Goal: Task Accomplishment & Management: Complete application form

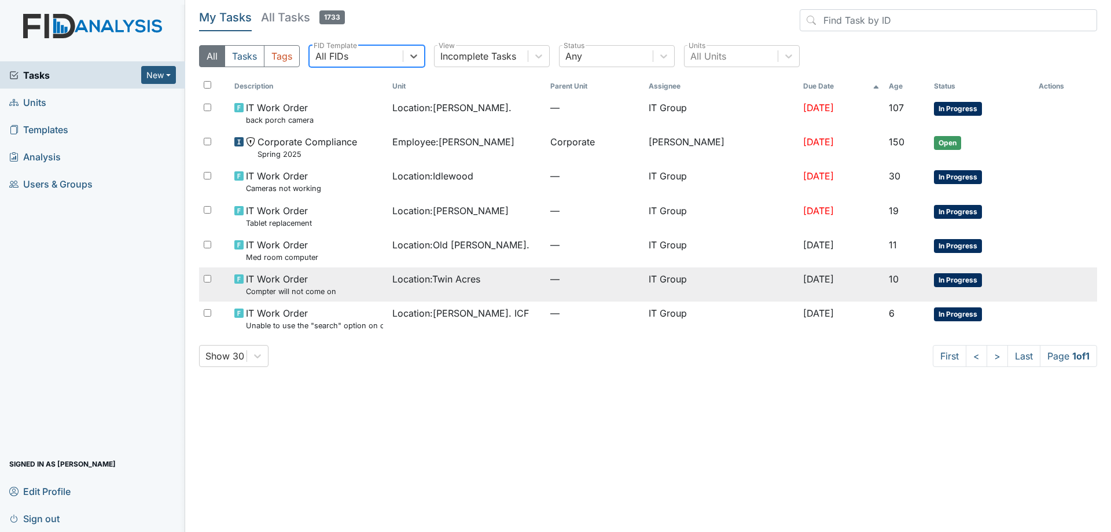
click at [495, 282] on div "Location : Twin Acres" at bounding box center [466, 279] width 149 height 14
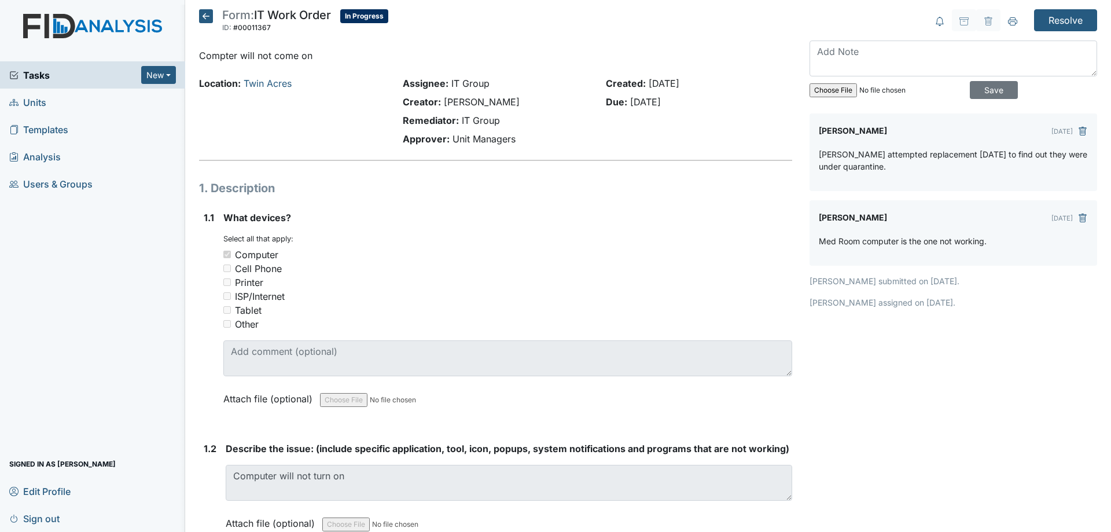
click at [216, 19] on h5 "Form: IT Work Order ID: #00011367 In Progress Autosaving..." at bounding box center [293, 21] width 189 height 25
click at [201, 17] on icon at bounding box center [206, 16] width 14 height 14
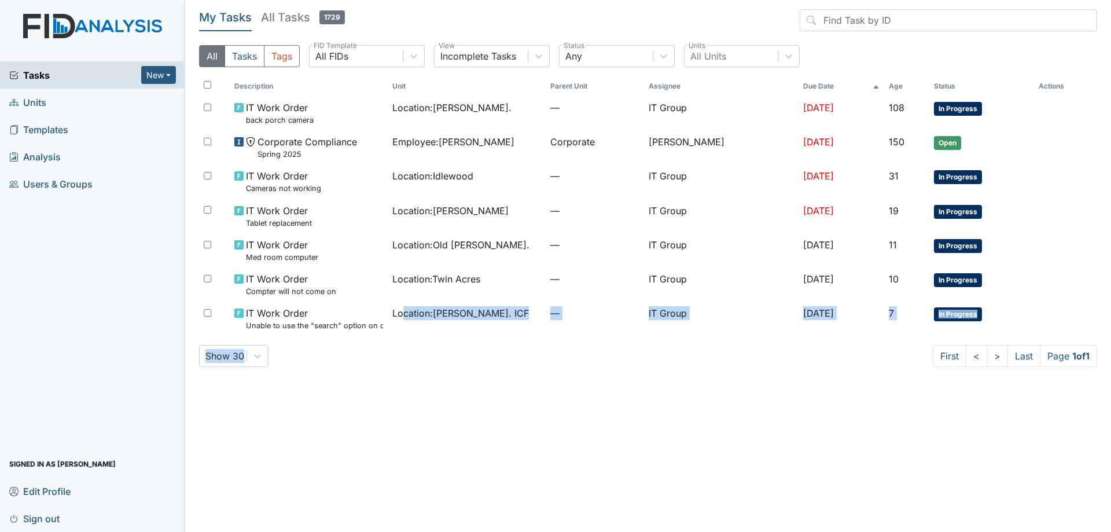
drag, startPoint x: 406, startPoint y: 330, endPoint x: 415, endPoint y: 385, distance: 55.2
click at [415, 385] on main "My Tasks All Tasks 1729 All Tasks Tags All FIDs FID Template Incomplete Tasks V…" at bounding box center [648, 266] width 926 height 532
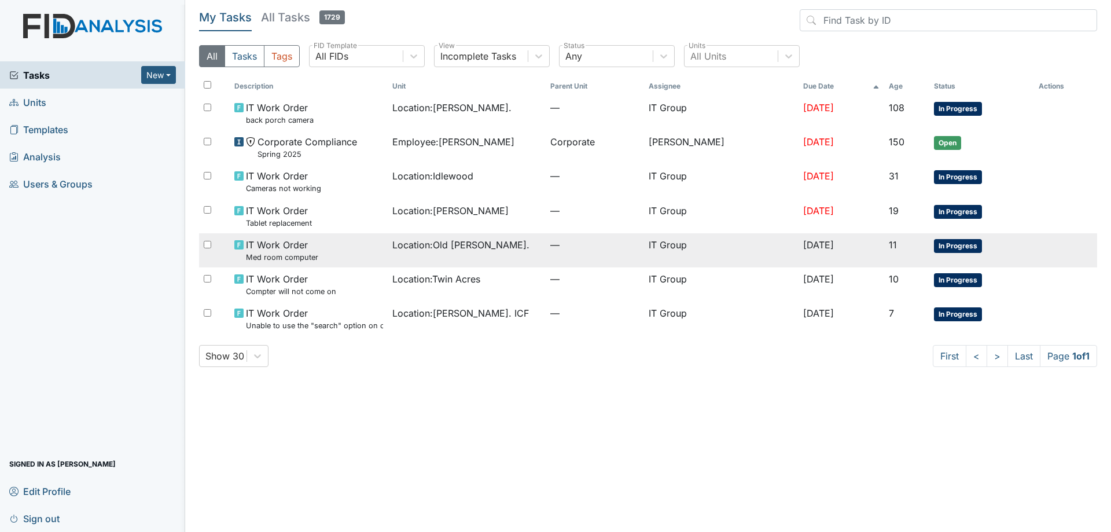
click at [373, 252] on div "IT Work Order Med room computer" at bounding box center [308, 250] width 149 height 25
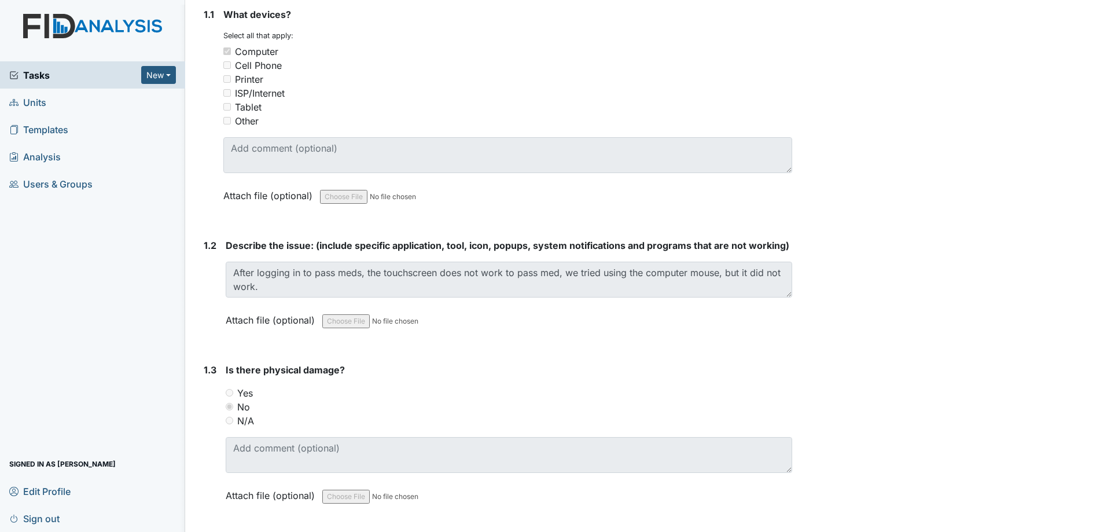
scroll to position [232, 0]
